Goal: Task Accomplishment & Management: Complete application form

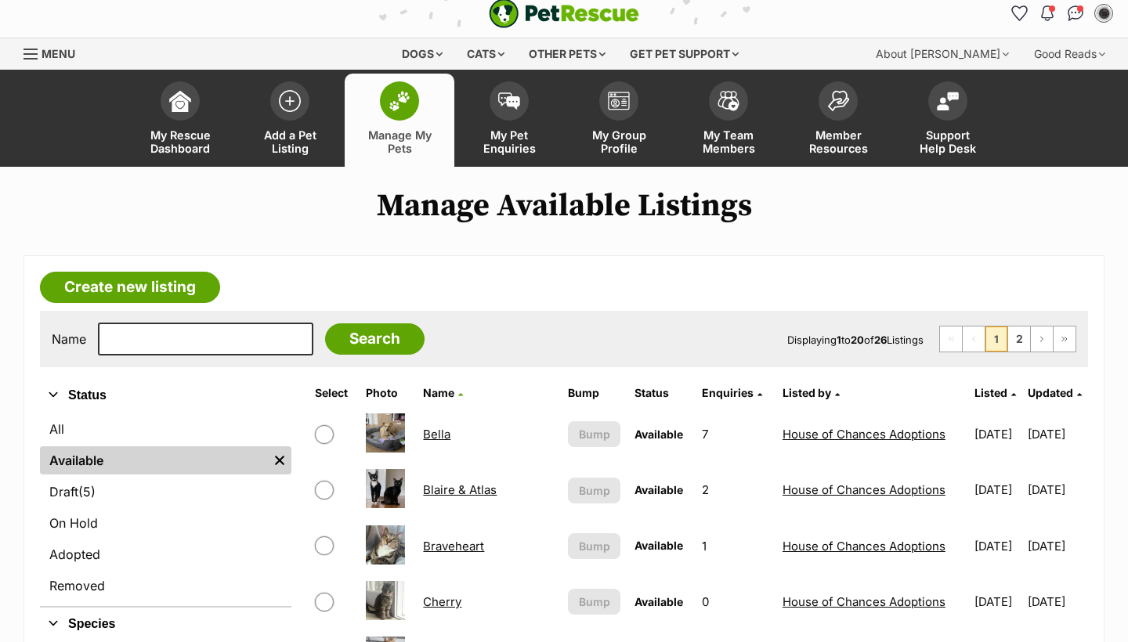
scroll to position [110, 0]
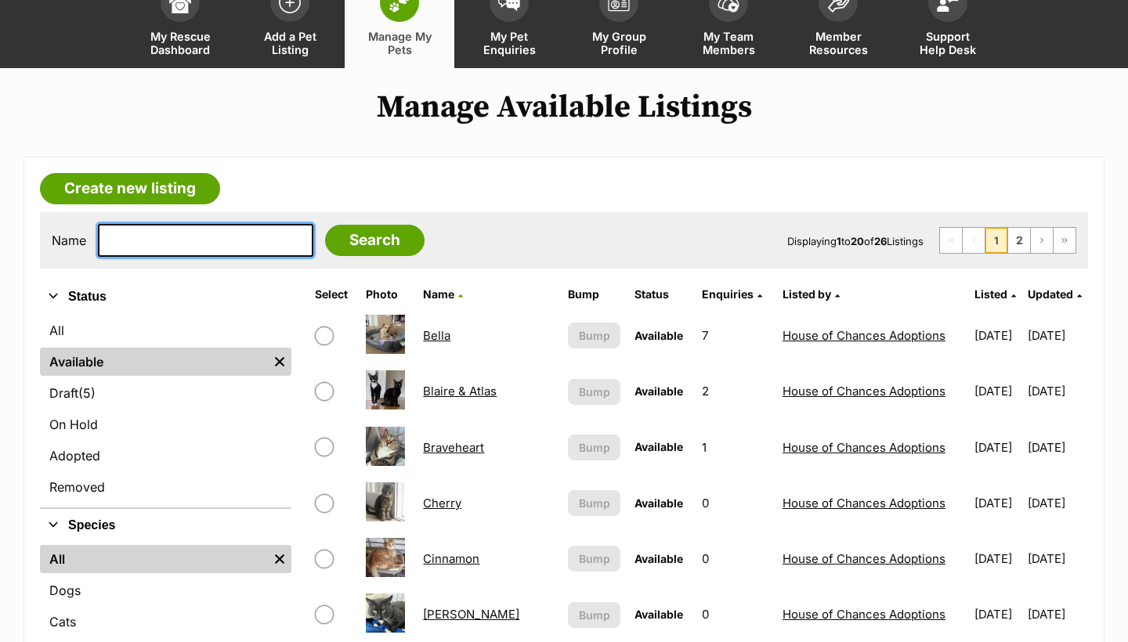
click at [176, 240] on input "text" at bounding box center [205, 240] width 215 height 33
type input "paddingto"
click at [363, 240] on input "Search" at bounding box center [374, 240] width 99 height 31
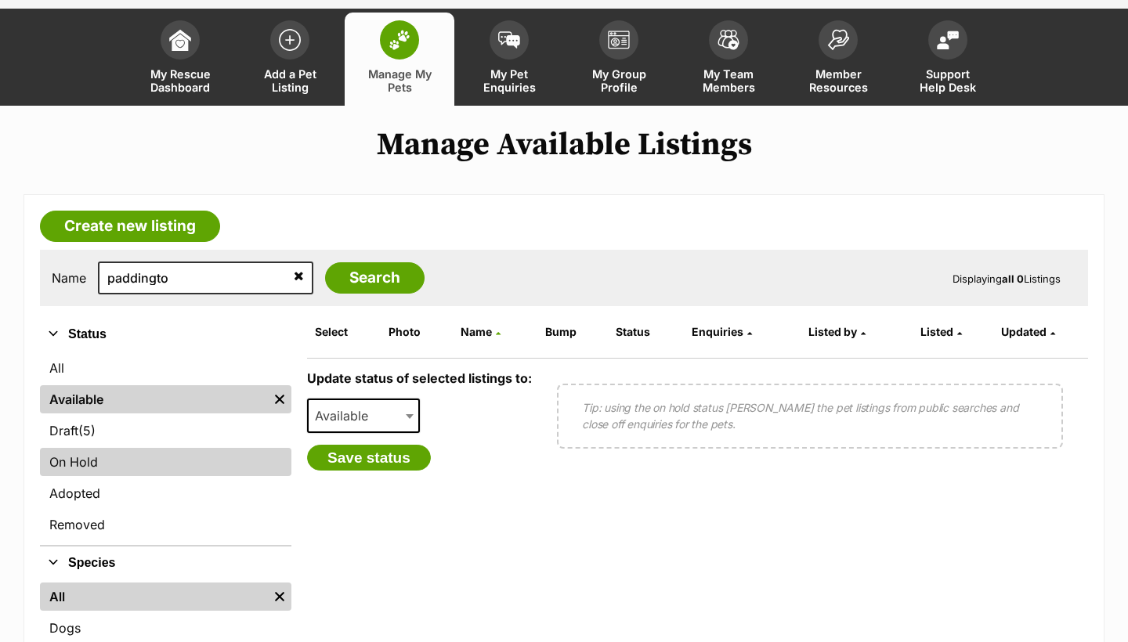
scroll to position [78, 0]
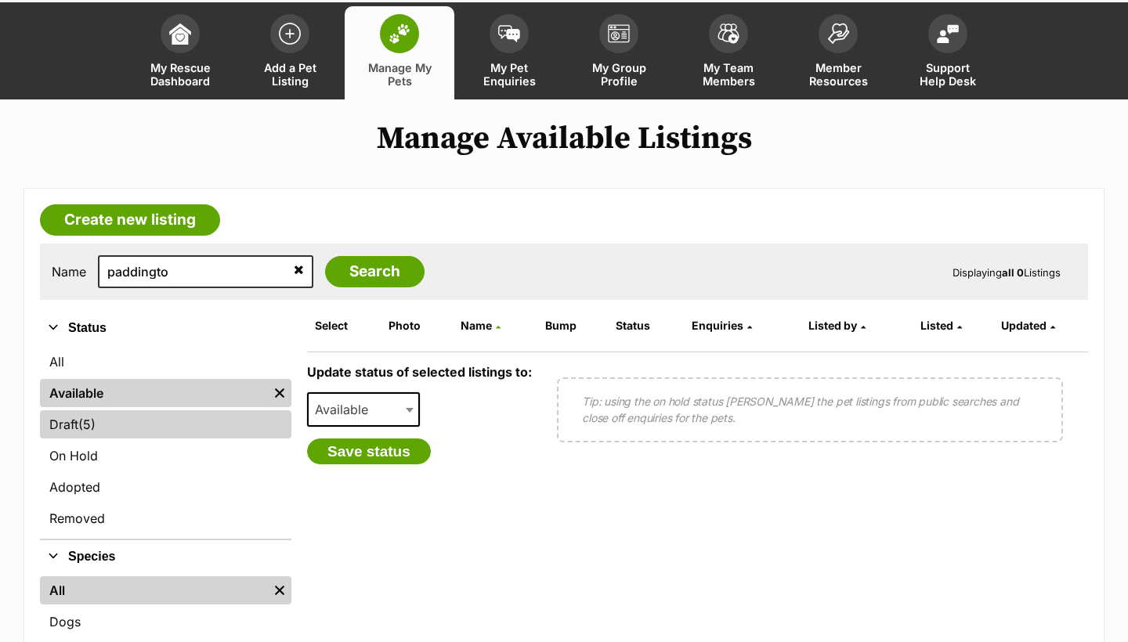
drag, startPoint x: 152, startPoint y: 458, endPoint x: 144, endPoint y: 441, distance: 18.9
click at [144, 441] on ul "All Available Remove filter Draft (5) Items On Hold Adopted Removed" at bounding box center [165, 442] width 251 height 194
click at [139, 428] on link "Draft (5) Items" at bounding box center [165, 424] width 251 height 28
click at [93, 434] on span "(5)" at bounding box center [86, 424] width 17 height 19
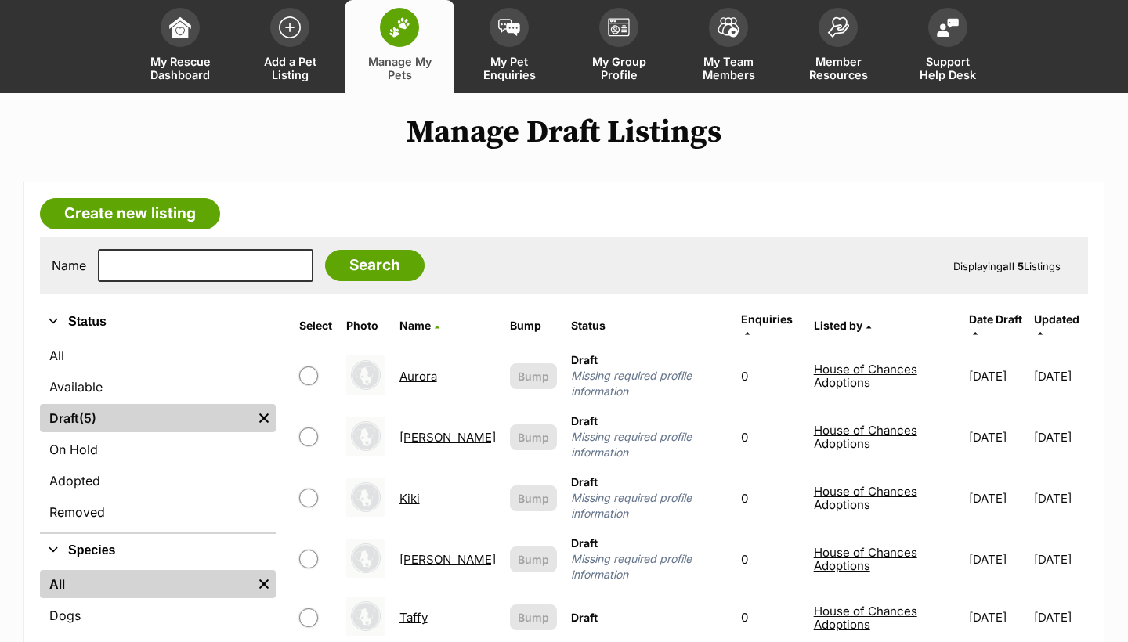
scroll to position [31, 0]
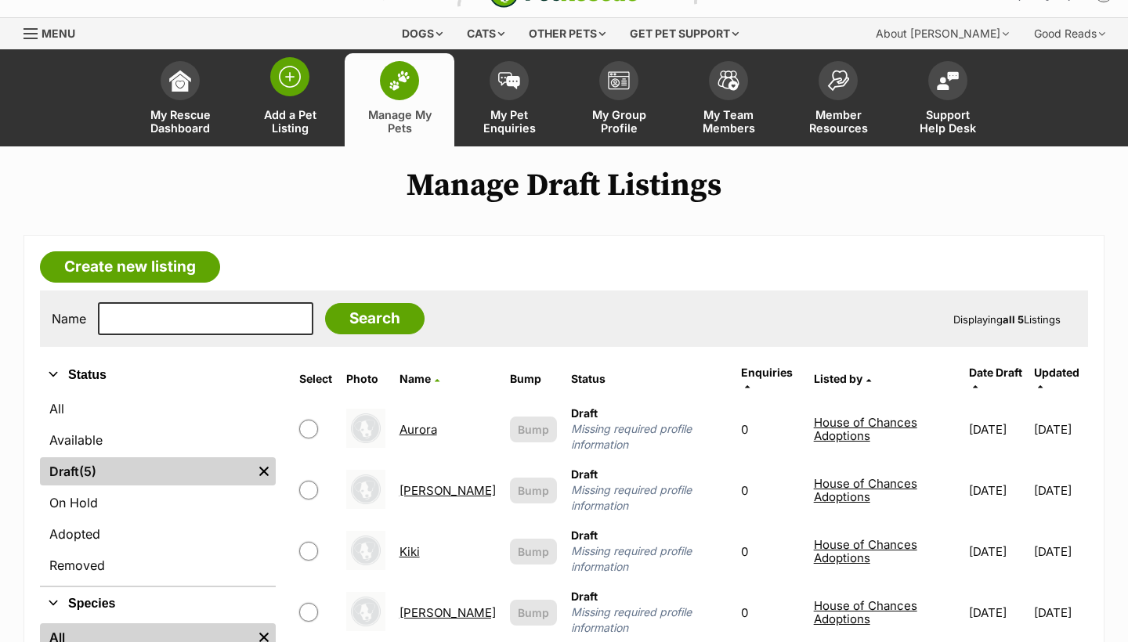
click at [298, 120] on span "Add a Pet Listing" at bounding box center [290, 121] width 70 height 27
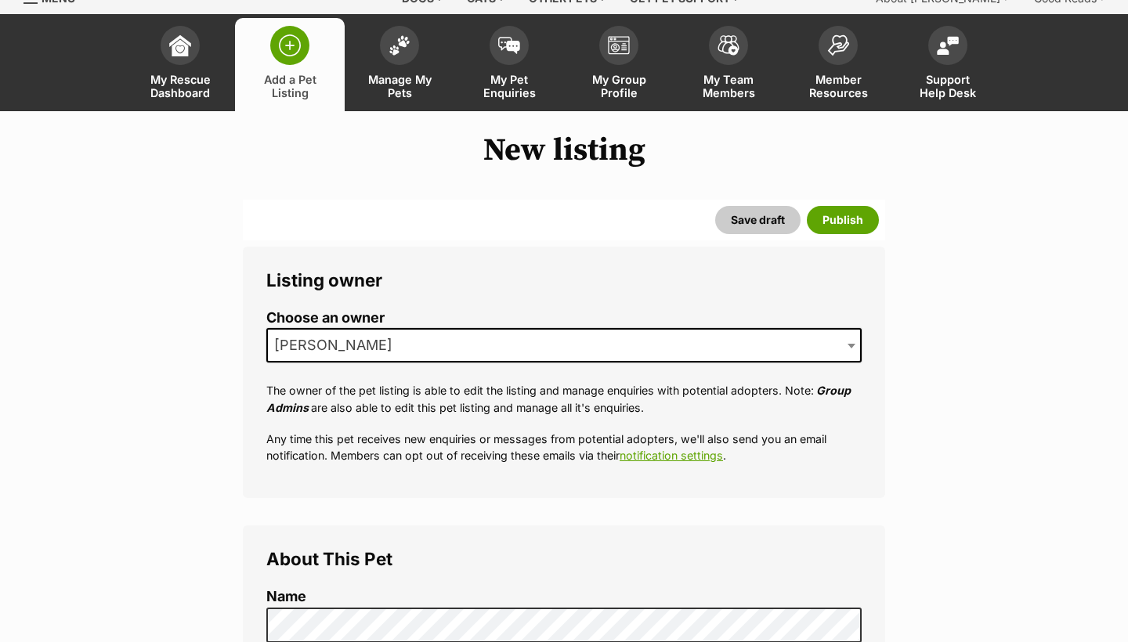
click at [378, 348] on span "[PERSON_NAME]" at bounding box center [338, 345] width 140 height 22
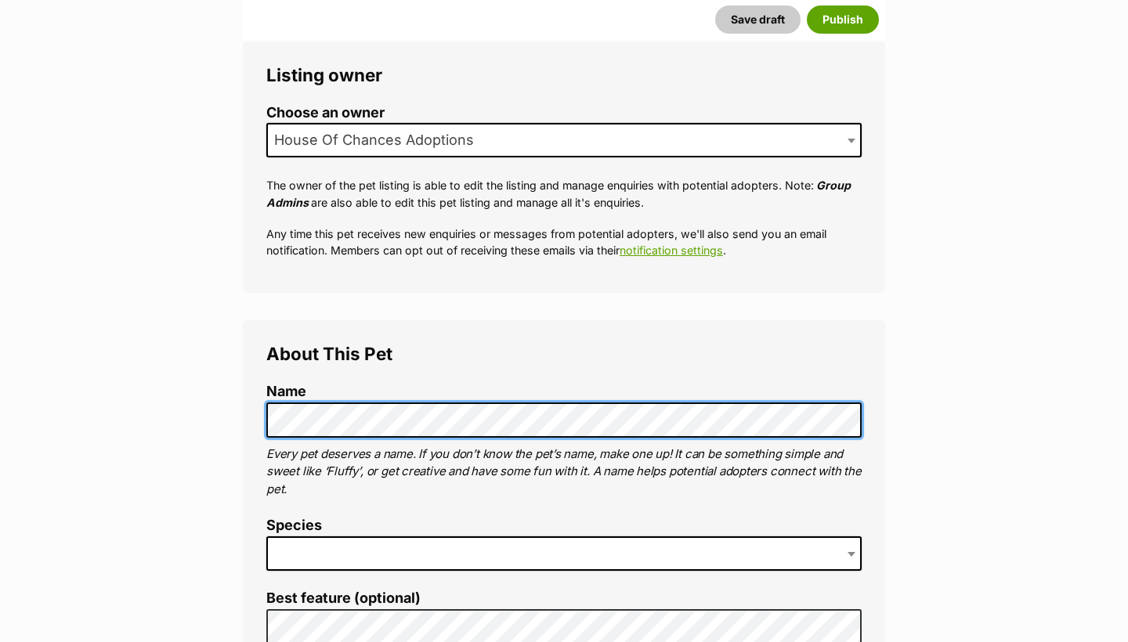
scroll to position [277, 0]
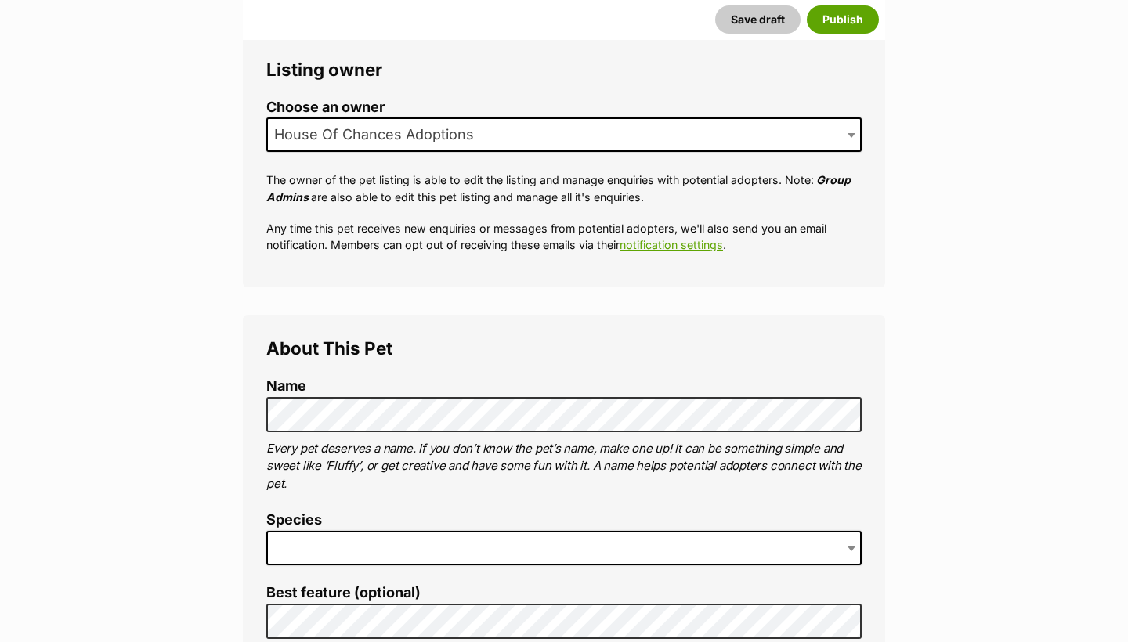
click at [360, 564] on li "Species" at bounding box center [563, 544] width 595 height 65
click at [359, 541] on span at bounding box center [563, 548] width 595 height 34
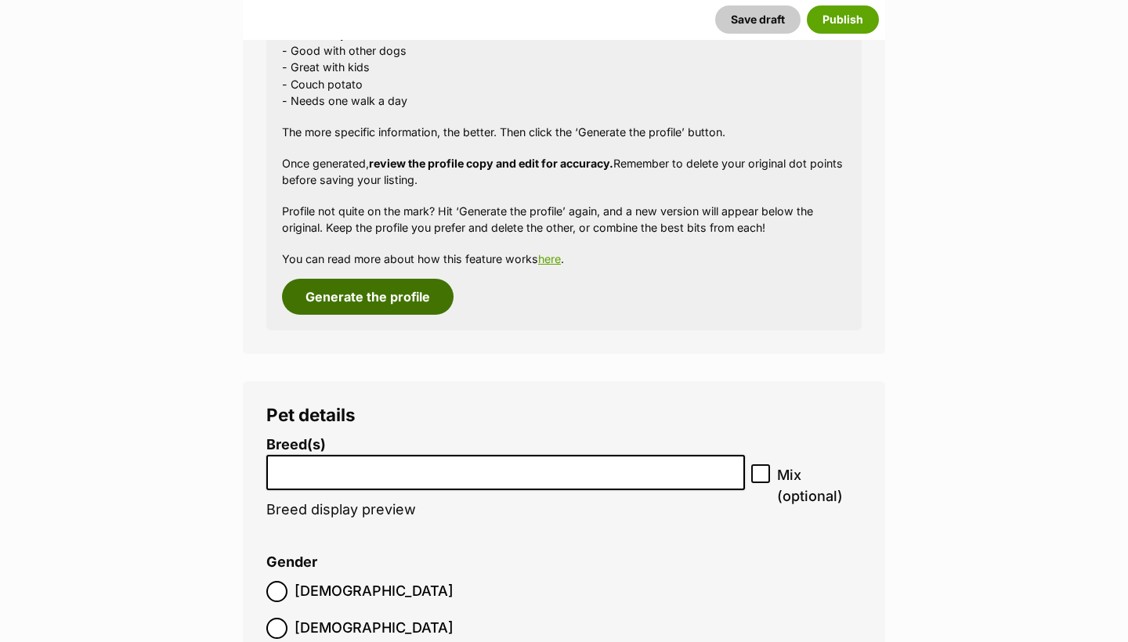
scroll to position [1656, 0]
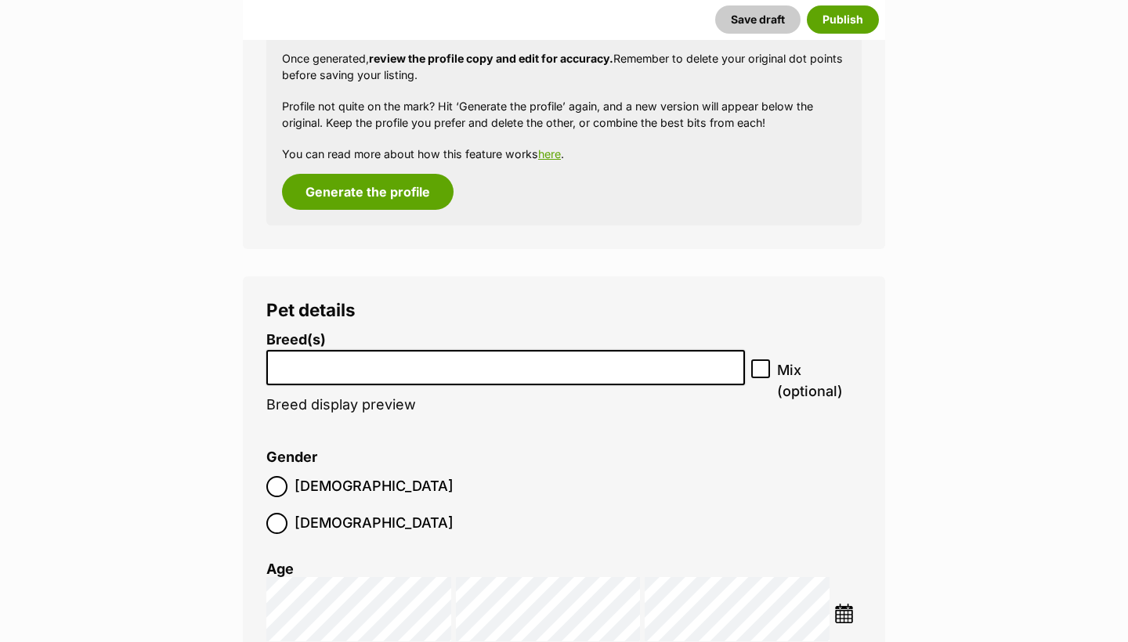
click at [330, 356] on input "search" at bounding box center [506, 364] width 468 height 16
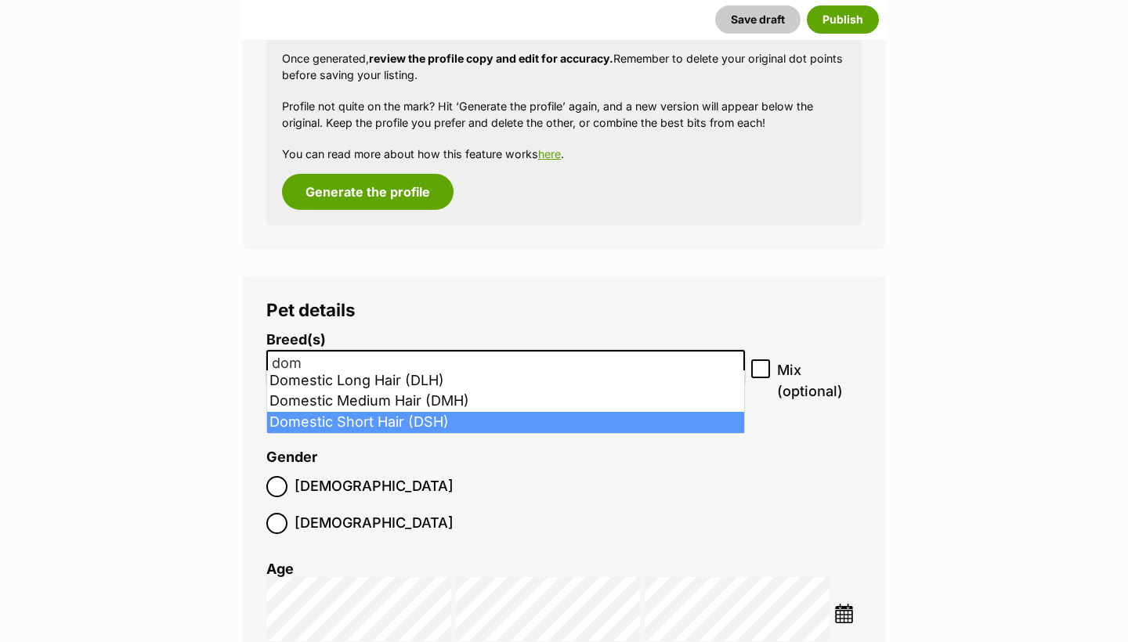
type input "dom"
select select "252102"
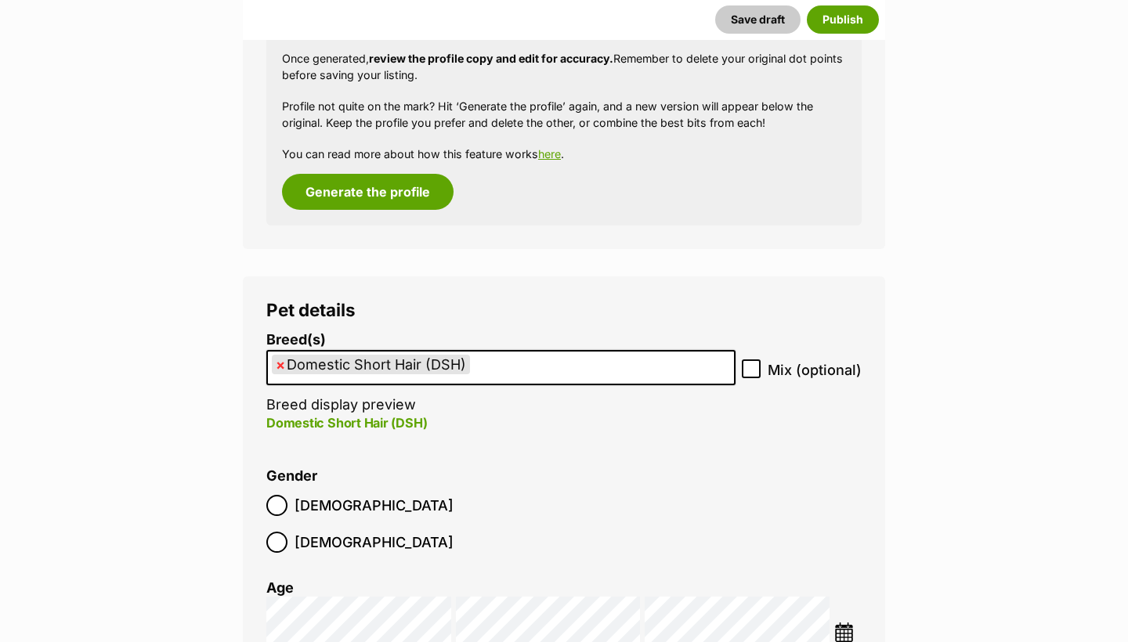
click at [292, 495] on label "[DEMOGRAPHIC_DATA]" at bounding box center [359, 505] width 187 height 21
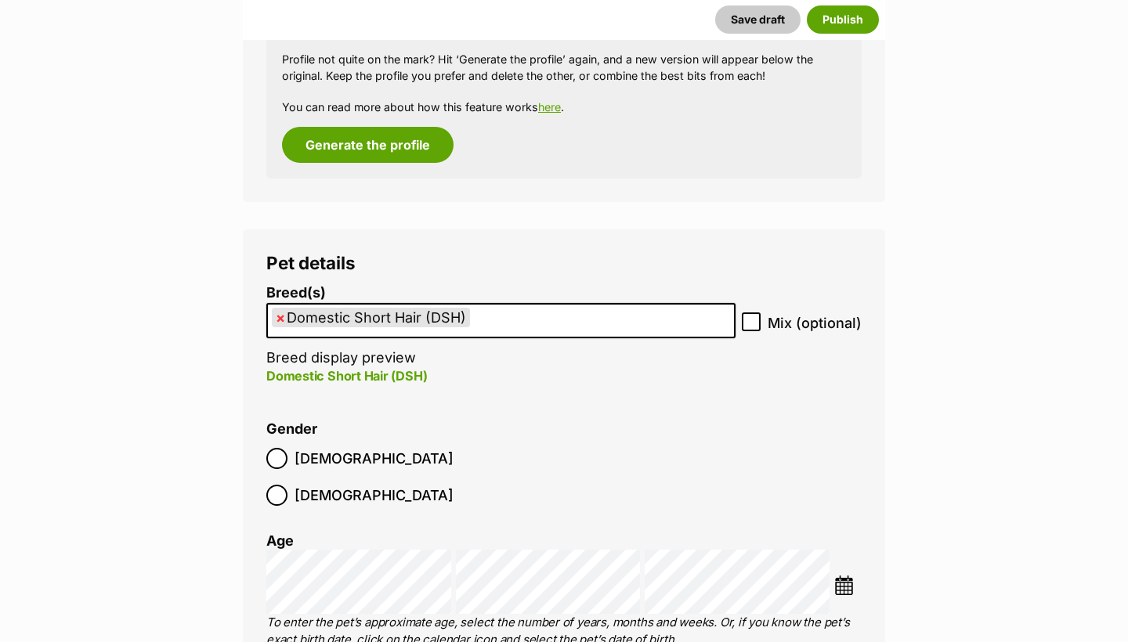
scroll to position [1713, 0]
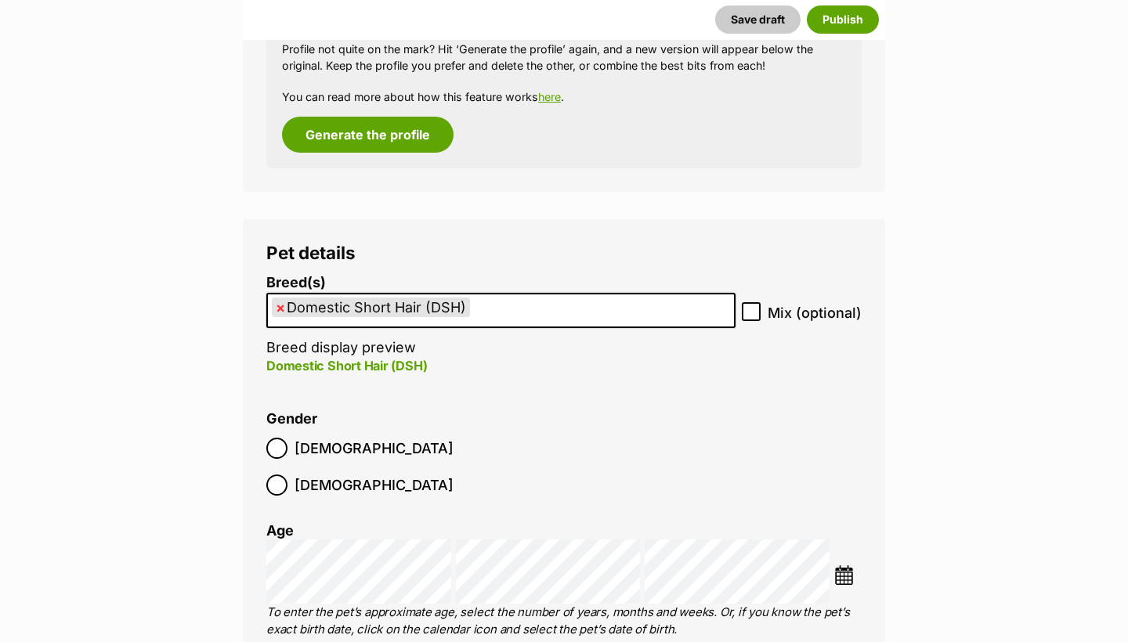
click at [366, 523] on div "Age" at bounding box center [563, 531] width 595 height 16
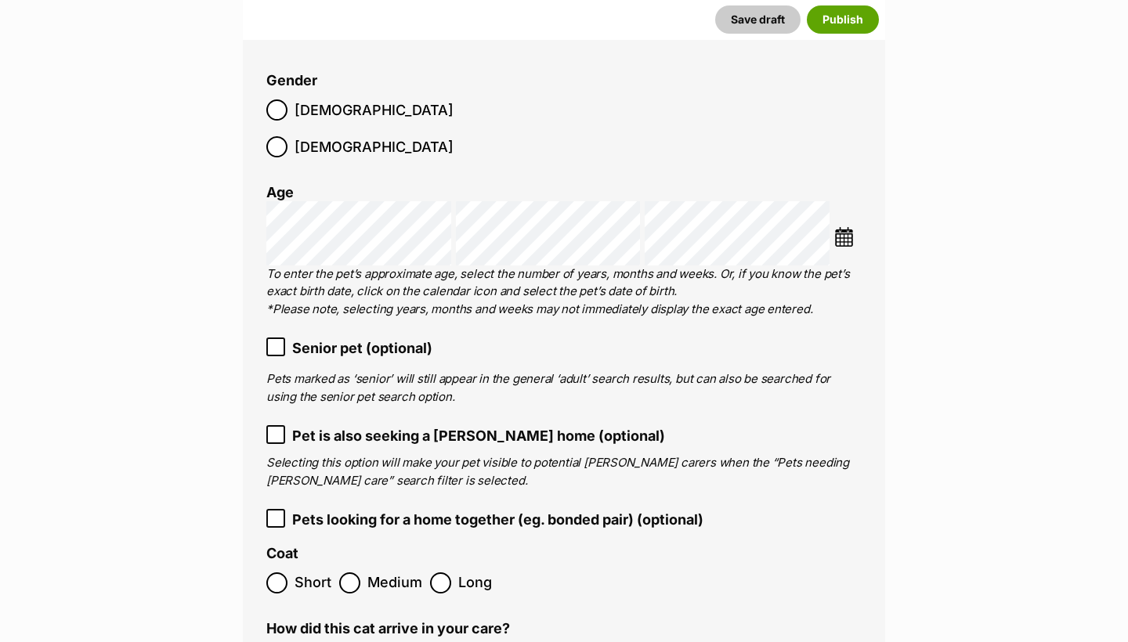
scroll to position [2133, 0]
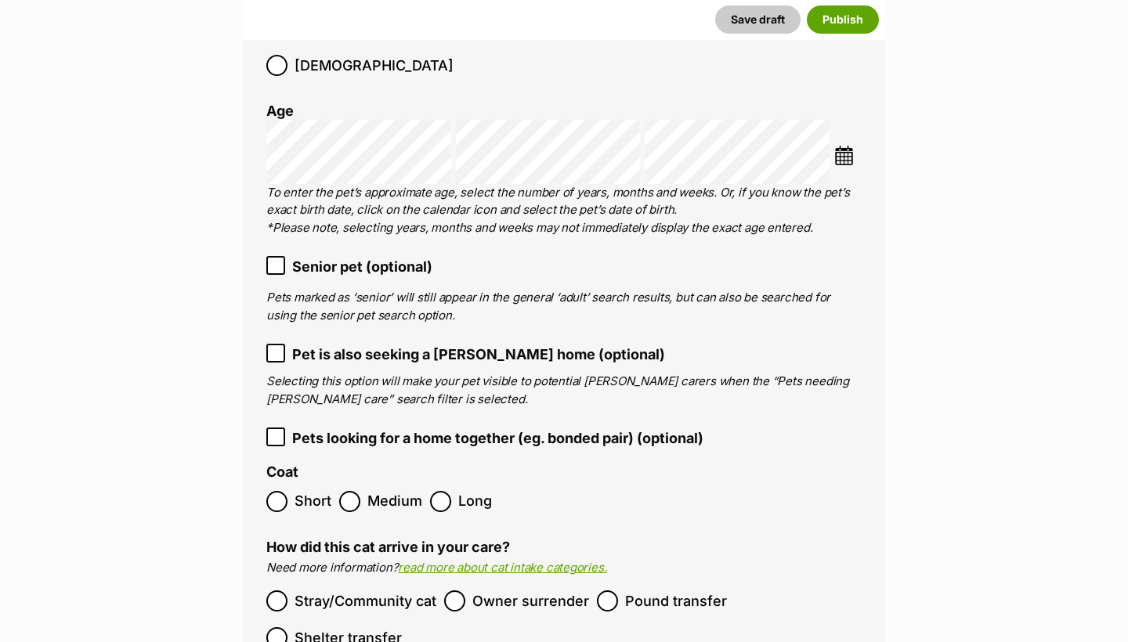
click at [313, 491] on span "Short" at bounding box center [312, 501] width 37 height 21
click at [309, 200] on ol "Breed(s) Domestic Short Hair (DSH) Abyssinian American Bobtail American Curl Am…" at bounding box center [563, 286] width 595 height 862
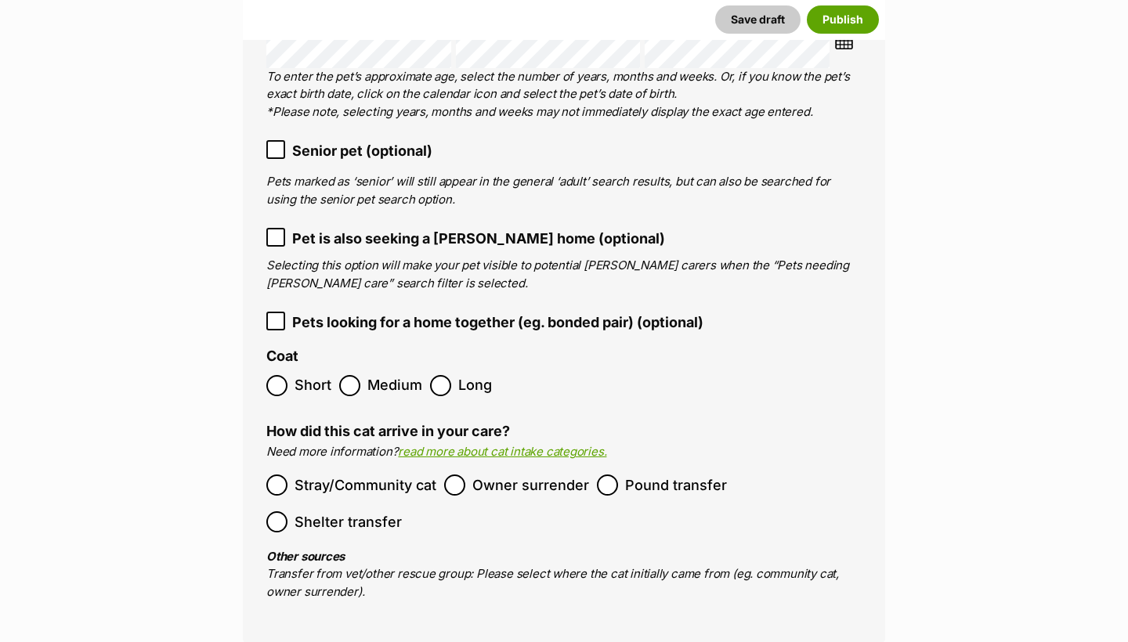
scroll to position [2343, 0]
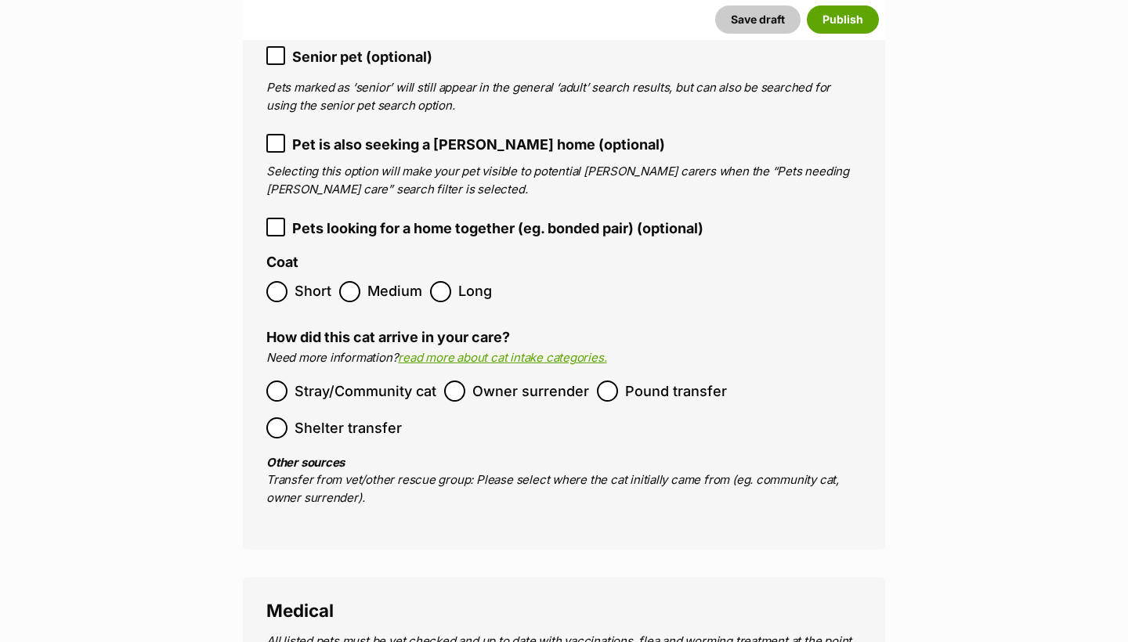
click at [623, 381] on label "Pound transfer" at bounding box center [662, 391] width 130 height 21
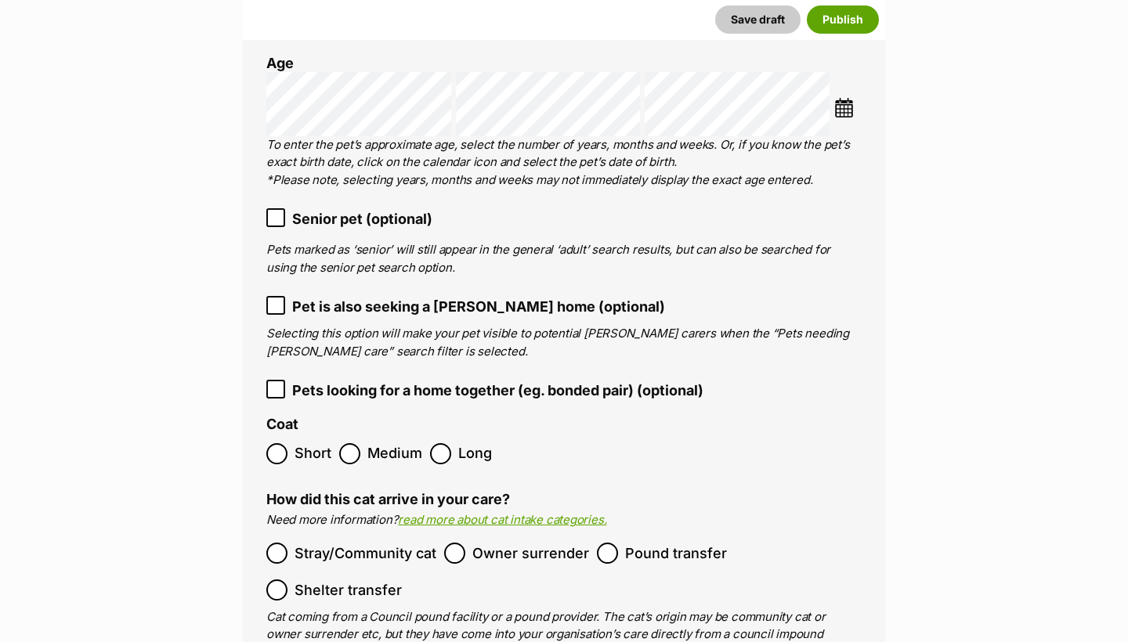
scroll to position [2177, 0]
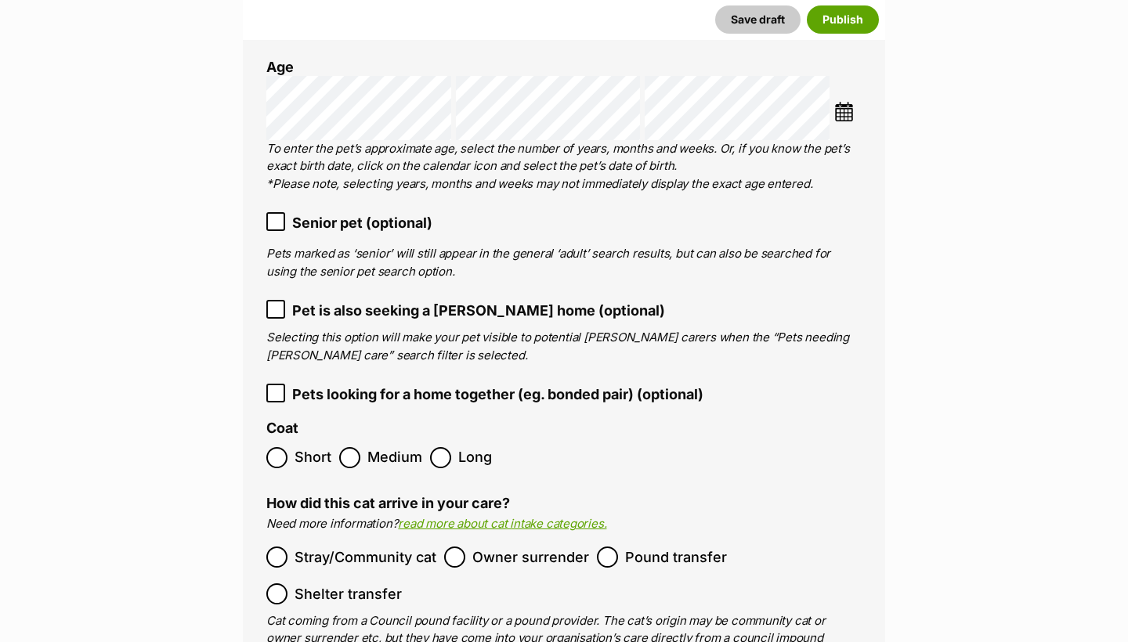
click at [320, 212] on span "Senior pet (optional)" at bounding box center [362, 222] width 140 height 21
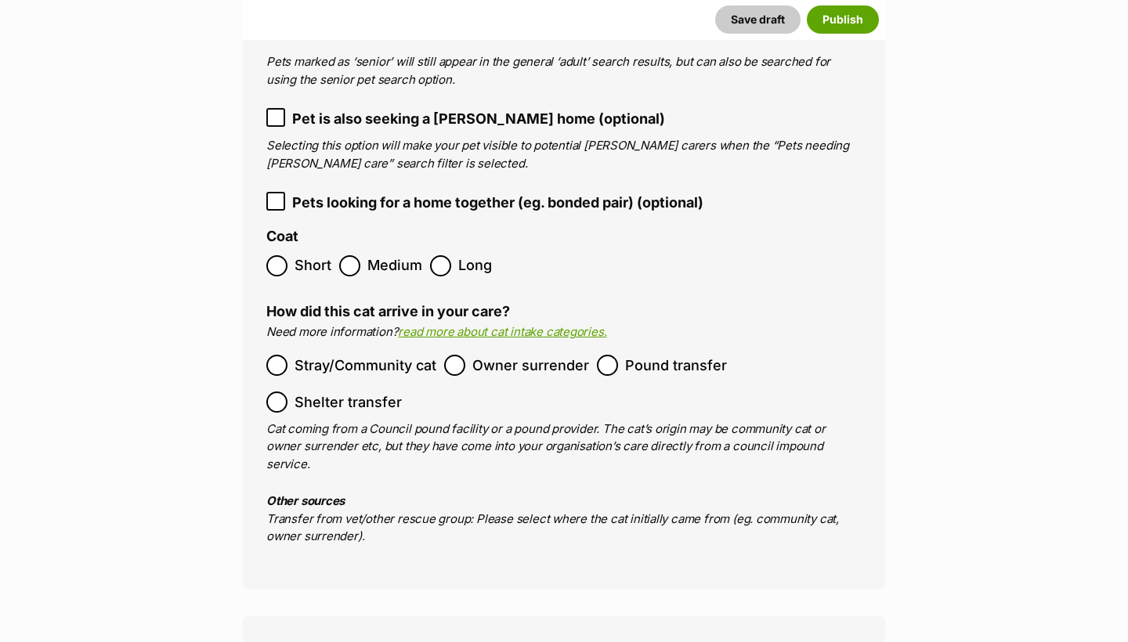
scroll to position [2354, 0]
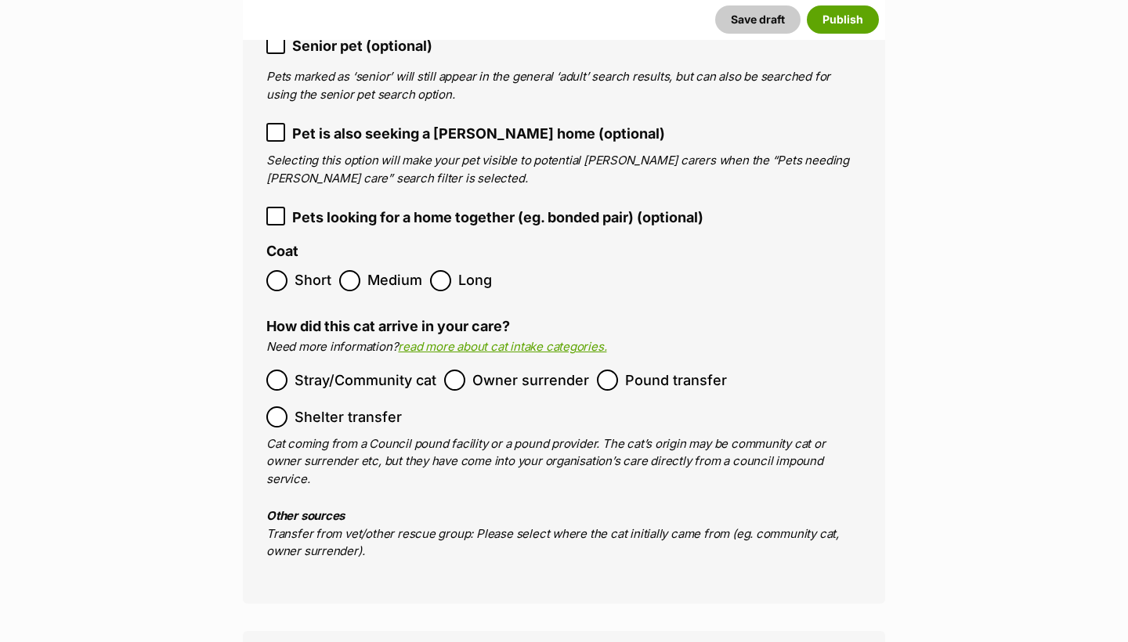
click at [325, 207] on span "Pets looking for a home together (eg. bonded pair) (optional)" at bounding box center [497, 217] width 411 height 21
click at [330, 207] on span "Pets looking for a home together (eg. bonded pair) (optional)" at bounding box center [497, 217] width 411 height 21
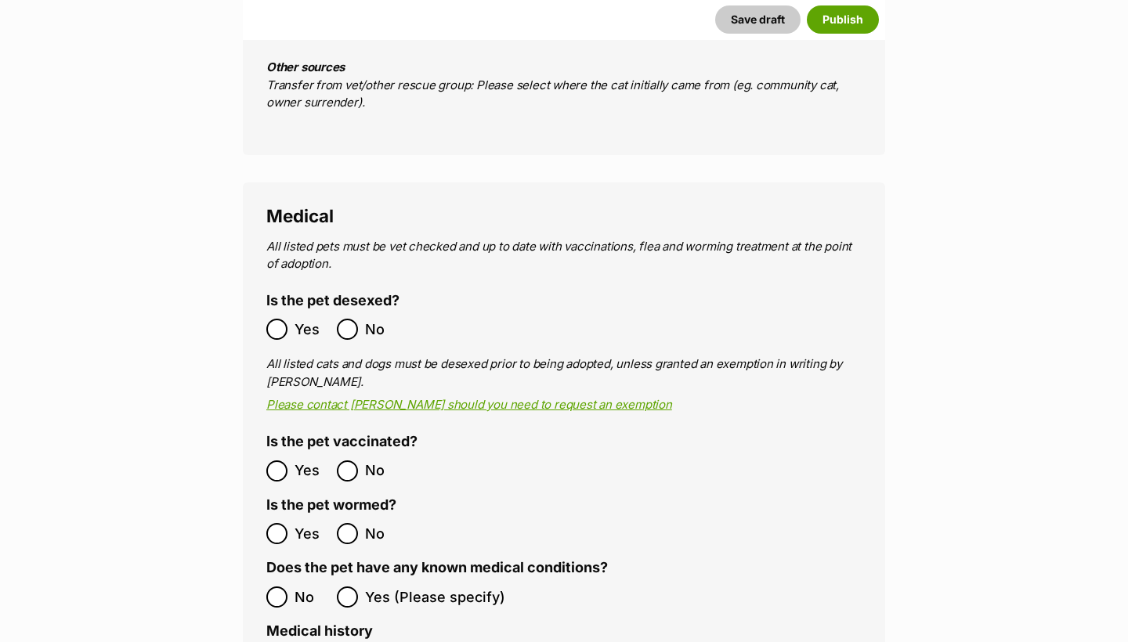
scroll to position [2835, 0]
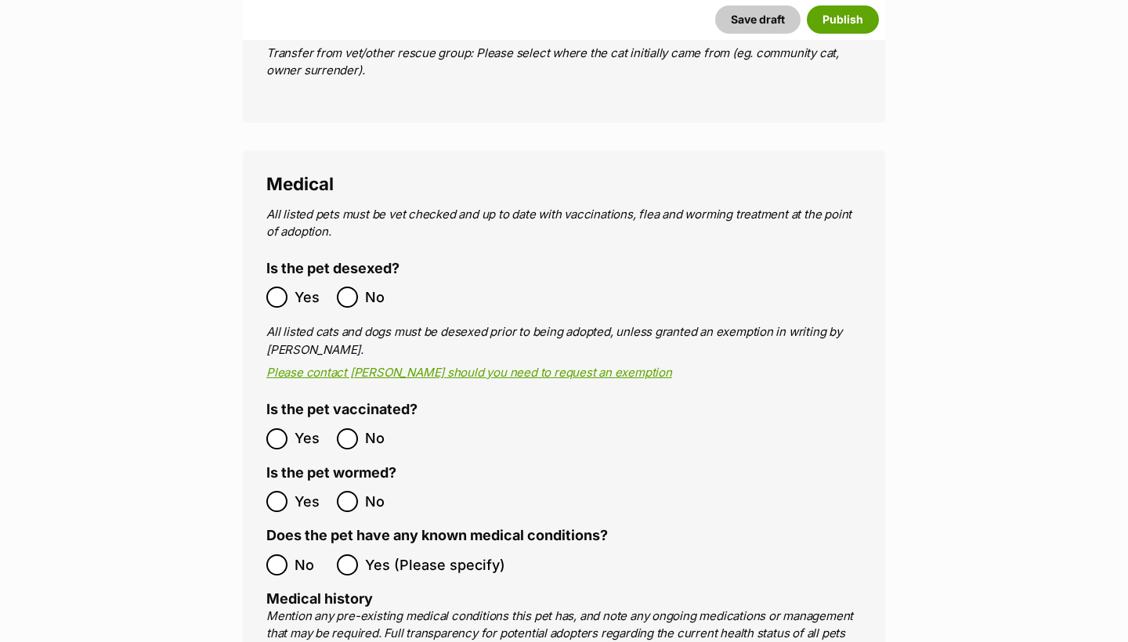
click at [290, 287] on label "Yes" at bounding box center [297, 297] width 63 height 21
click at [283, 402] on label "Is the pet vaccinated?" at bounding box center [341, 410] width 151 height 16
click at [279, 483] on ol "Yes No" at bounding box center [415, 501] width 298 height 37
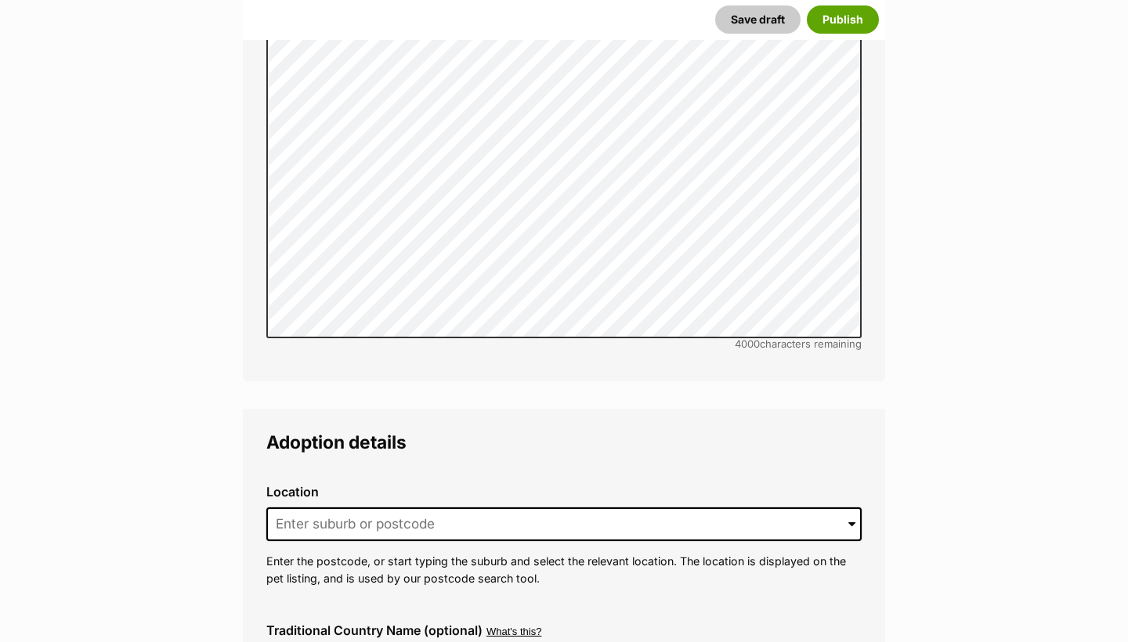
scroll to position [3528, 0]
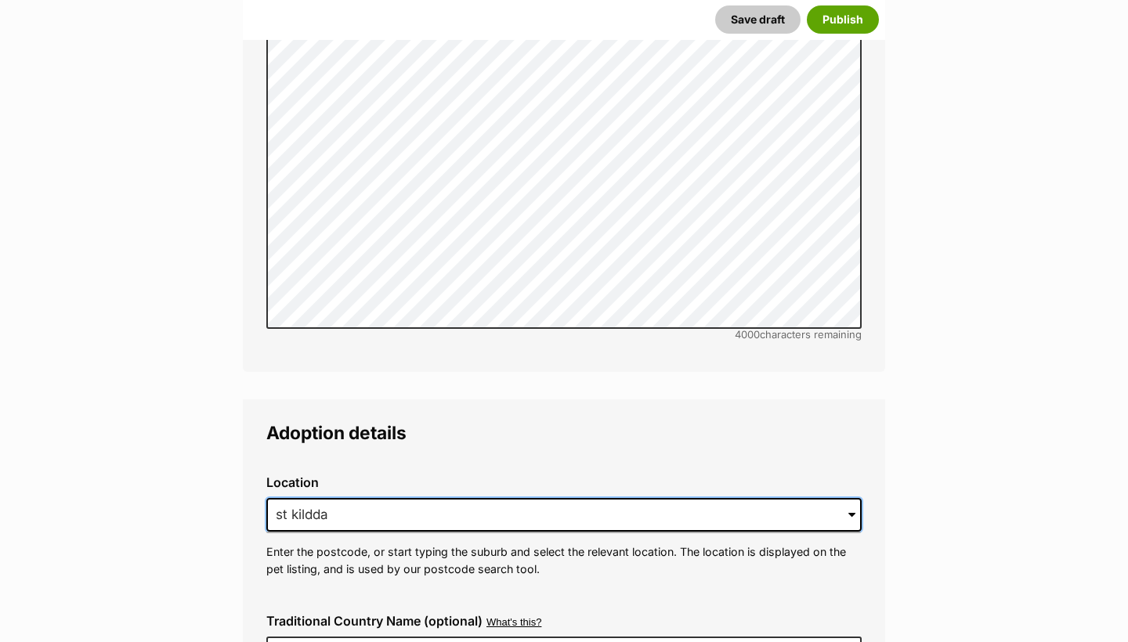
click at [313, 498] on input "st kildda" at bounding box center [563, 515] width 595 height 34
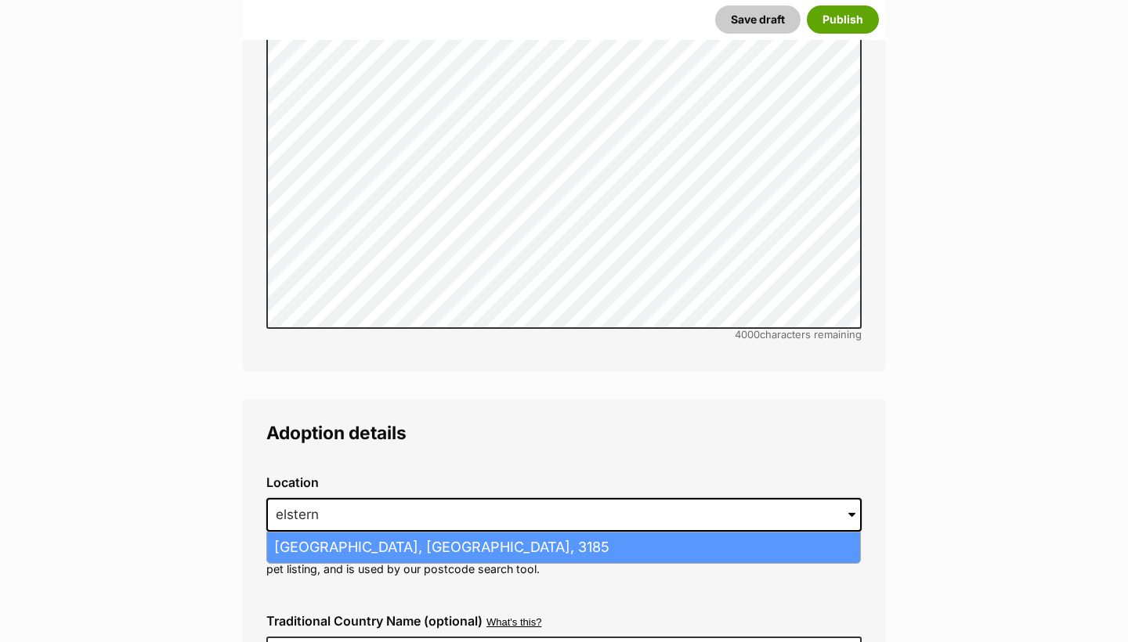
click at [338, 533] on li "Elsternwick, Victoria, 3185" at bounding box center [563, 548] width 593 height 31
type input "Elsternwick, Victoria, 3185"
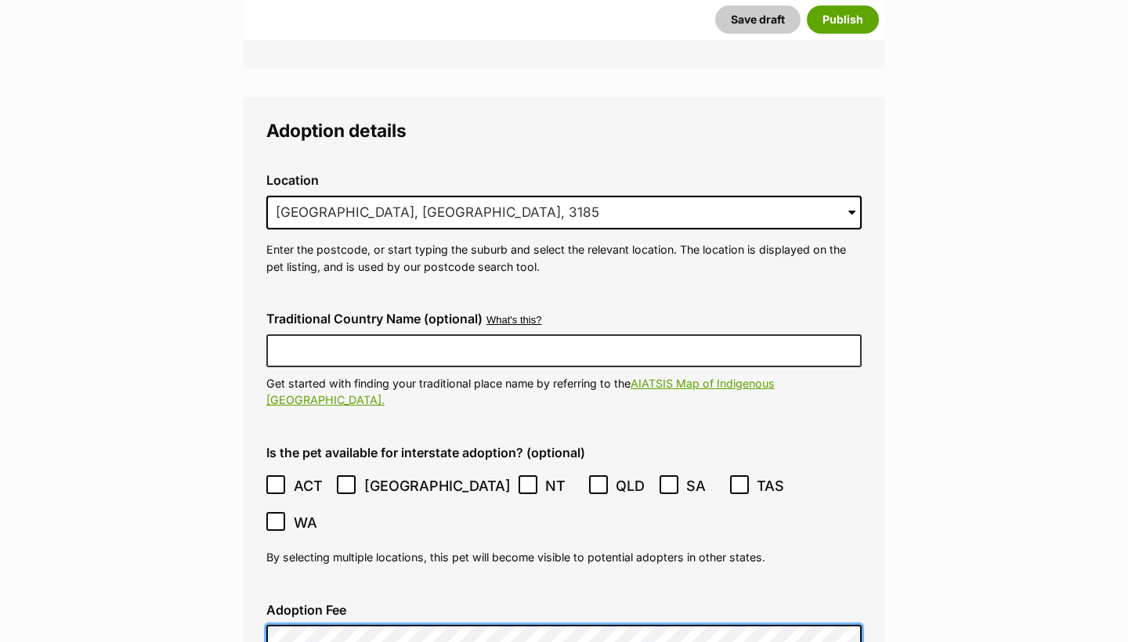
scroll to position [3944, 0]
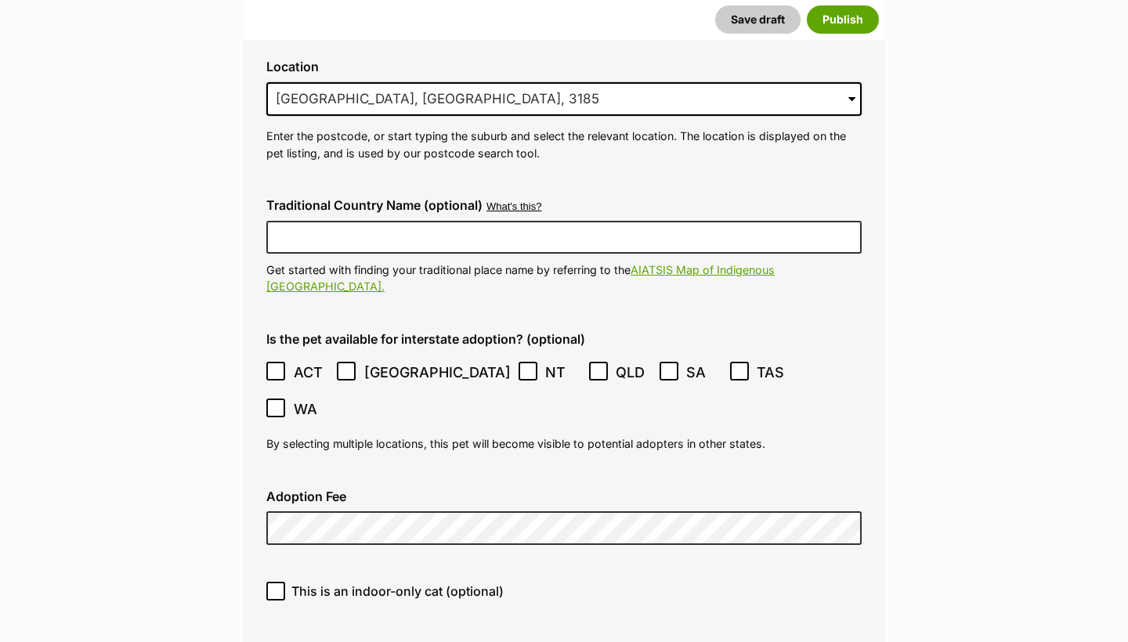
click at [346, 569] on div "This is an indoor-only cat (optional)" at bounding box center [564, 597] width 620 height 56
click at [345, 582] on span "This is an indoor-only cat (optional)" at bounding box center [397, 591] width 212 height 19
click at [285, 582] on input "This is an indoor-only cat (optional)" at bounding box center [275, 591] width 19 height 19
checkbox input "true"
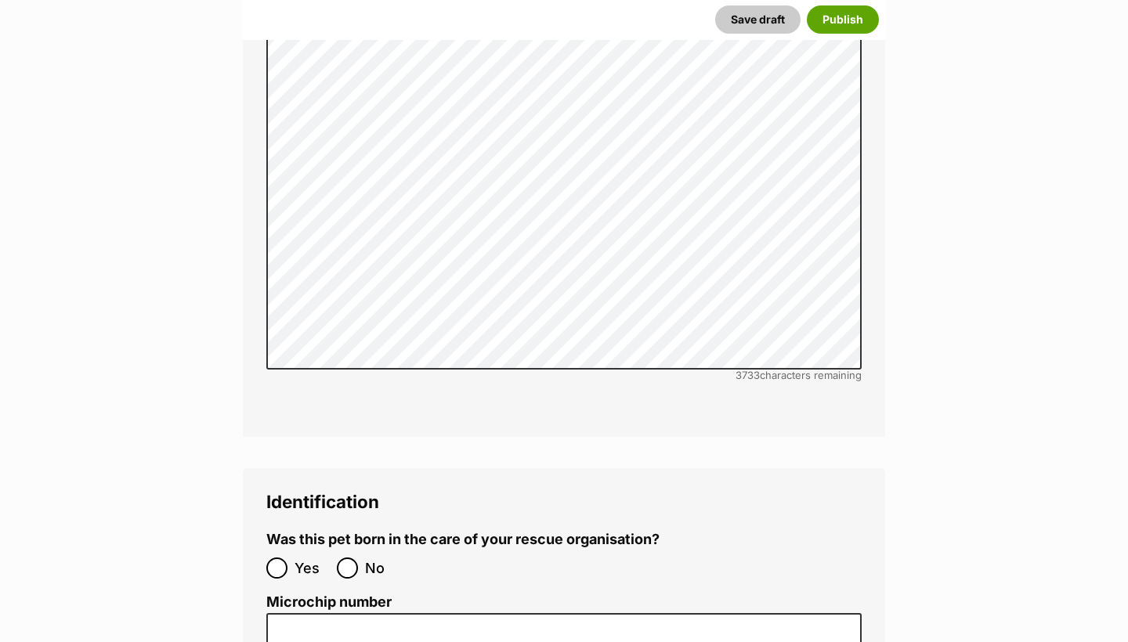
scroll to position [5052, 0]
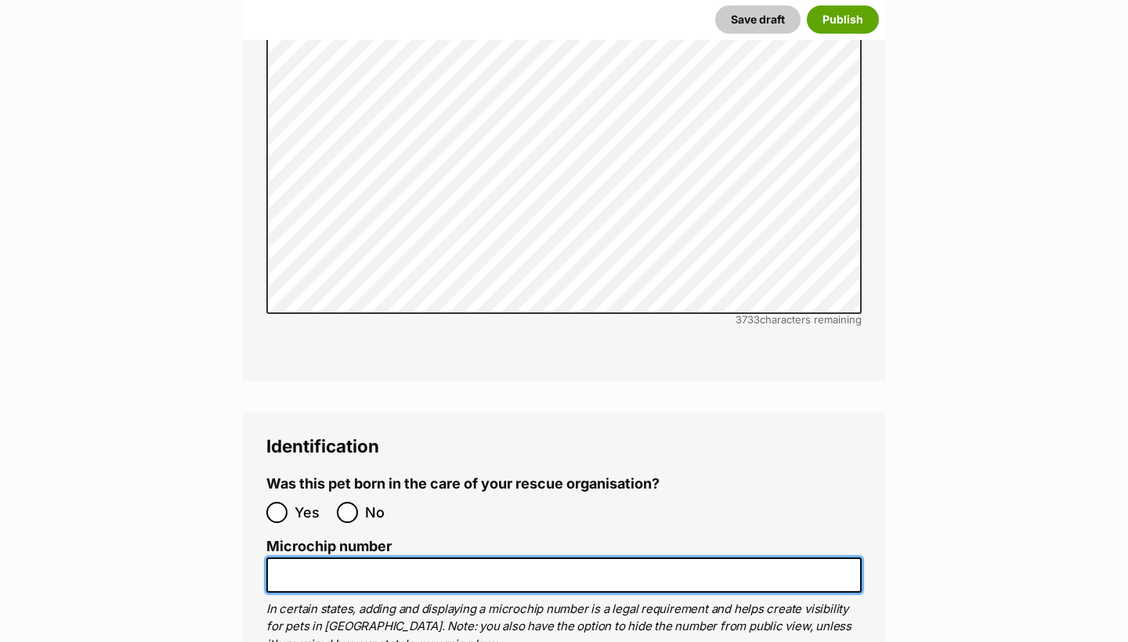
click at [346, 558] on input "Microchip number" at bounding box center [563, 575] width 595 height 35
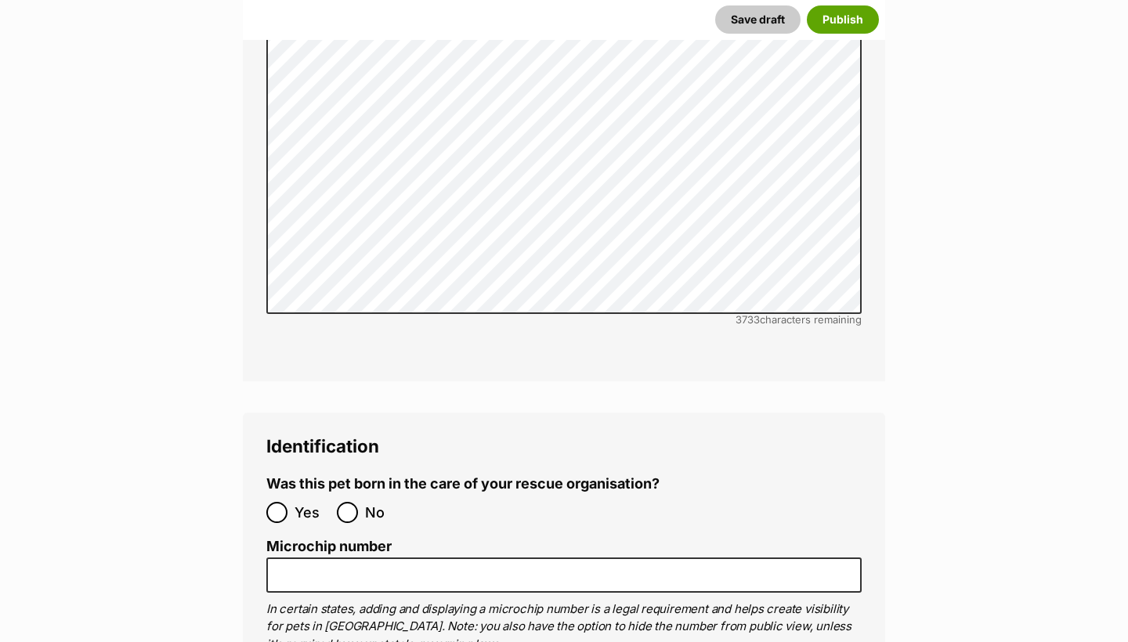
click at [352, 502] on input "No" at bounding box center [347, 512] width 21 height 21
radio input "true"
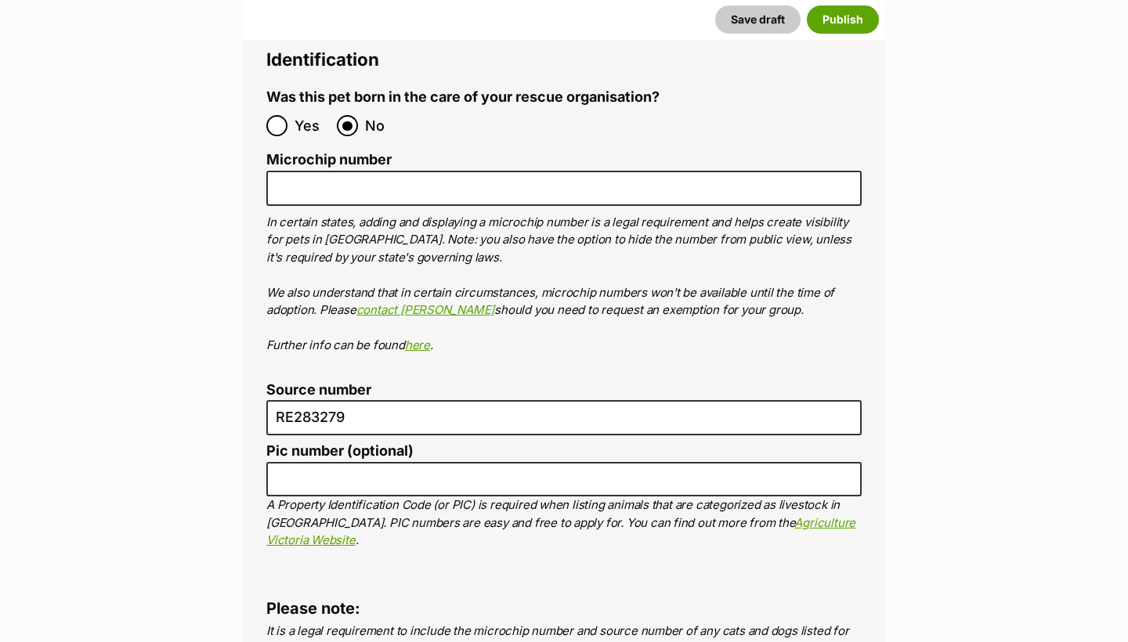
scroll to position [5440, 0]
click at [776, 19] on button "Save draft" at bounding box center [757, 19] width 85 height 28
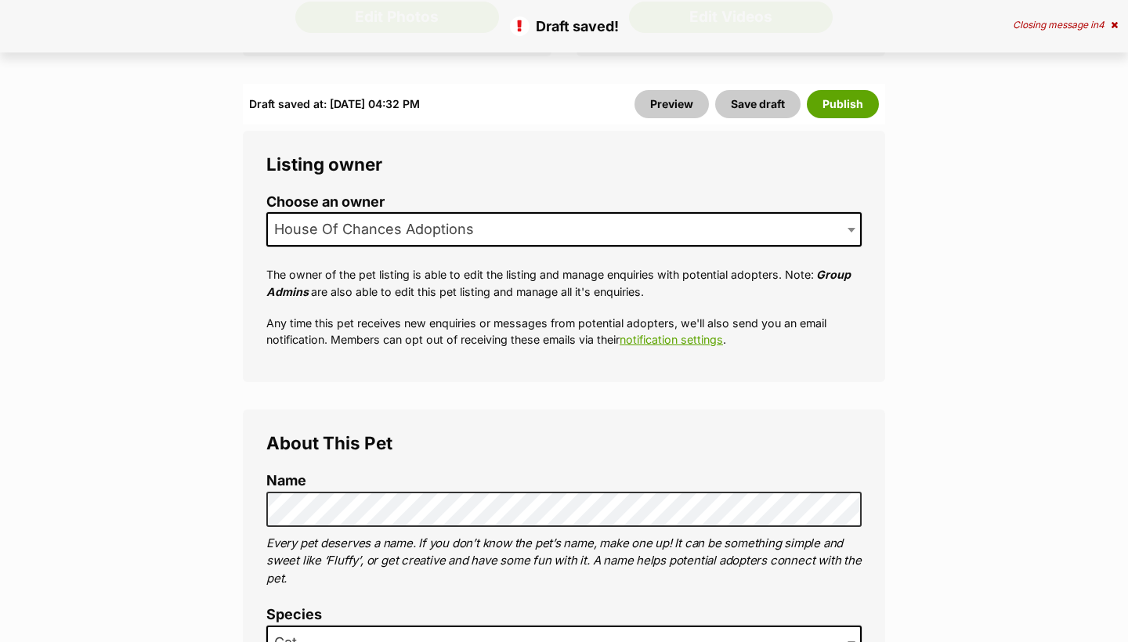
scroll to position [560, 0]
